Goal: Task Accomplishment & Management: Use online tool/utility

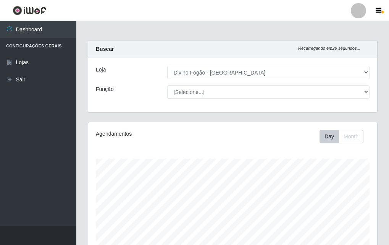
select select "499"
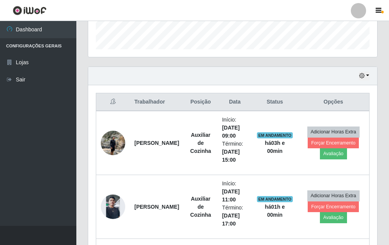
scroll to position [232, 0]
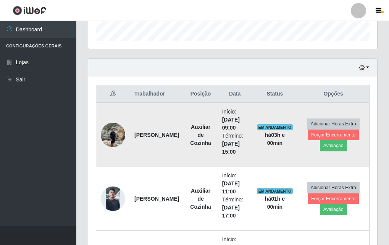
click at [114, 141] on img at bounding box center [113, 134] width 24 height 32
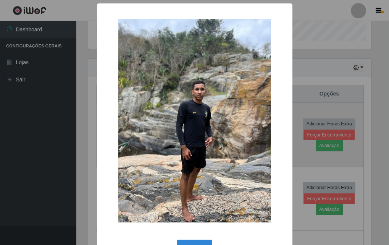
scroll to position [158, 285]
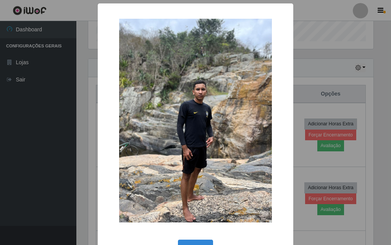
click at [158, 118] on img at bounding box center [195, 121] width 153 height 204
click at [312, 65] on div "× OK Cancel" at bounding box center [195, 122] width 391 height 245
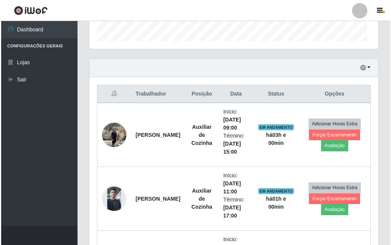
scroll to position [158, 289]
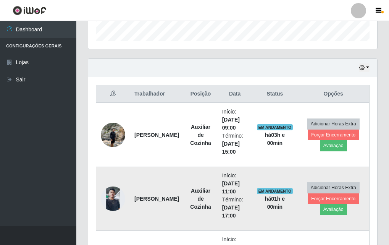
click at [99, 200] on td at bounding box center [113, 199] width 34 height 64
click at [120, 192] on img at bounding box center [113, 198] width 24 height 24
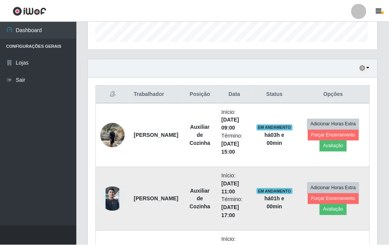
scroll to position [158, 285]
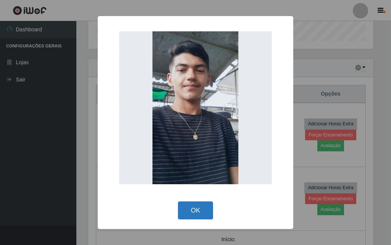
drag, startPoint x: 207, startPoint y: 198, endPoint x: 202, endPoint y: 208, distance: 11.3
click at [204, 203] on div "× OK Cancel" at bounding box center [196, 122] width 196 height 213
click at [202, 207] on button "OK" at bounding box center [196, 210] width 36 height 18
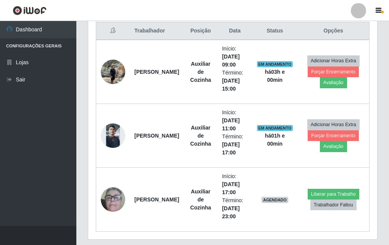
scroll to position [318, 0]
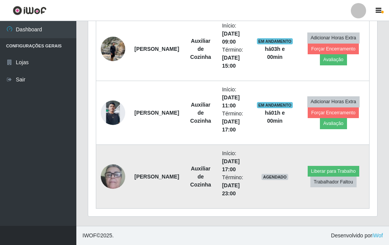
click at [120, 181] on img at bounding box center [113, 176] width 24 height 50
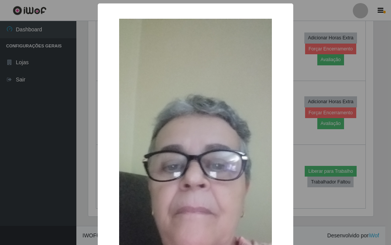
click at [30, 79] on div "× OK Cancel" at bounding box center [195, 122] width 391 height 245
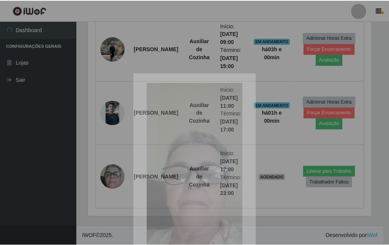
scroll to position [158, 289]
